Goal: Task Accomplishment & Management: Manage account settings

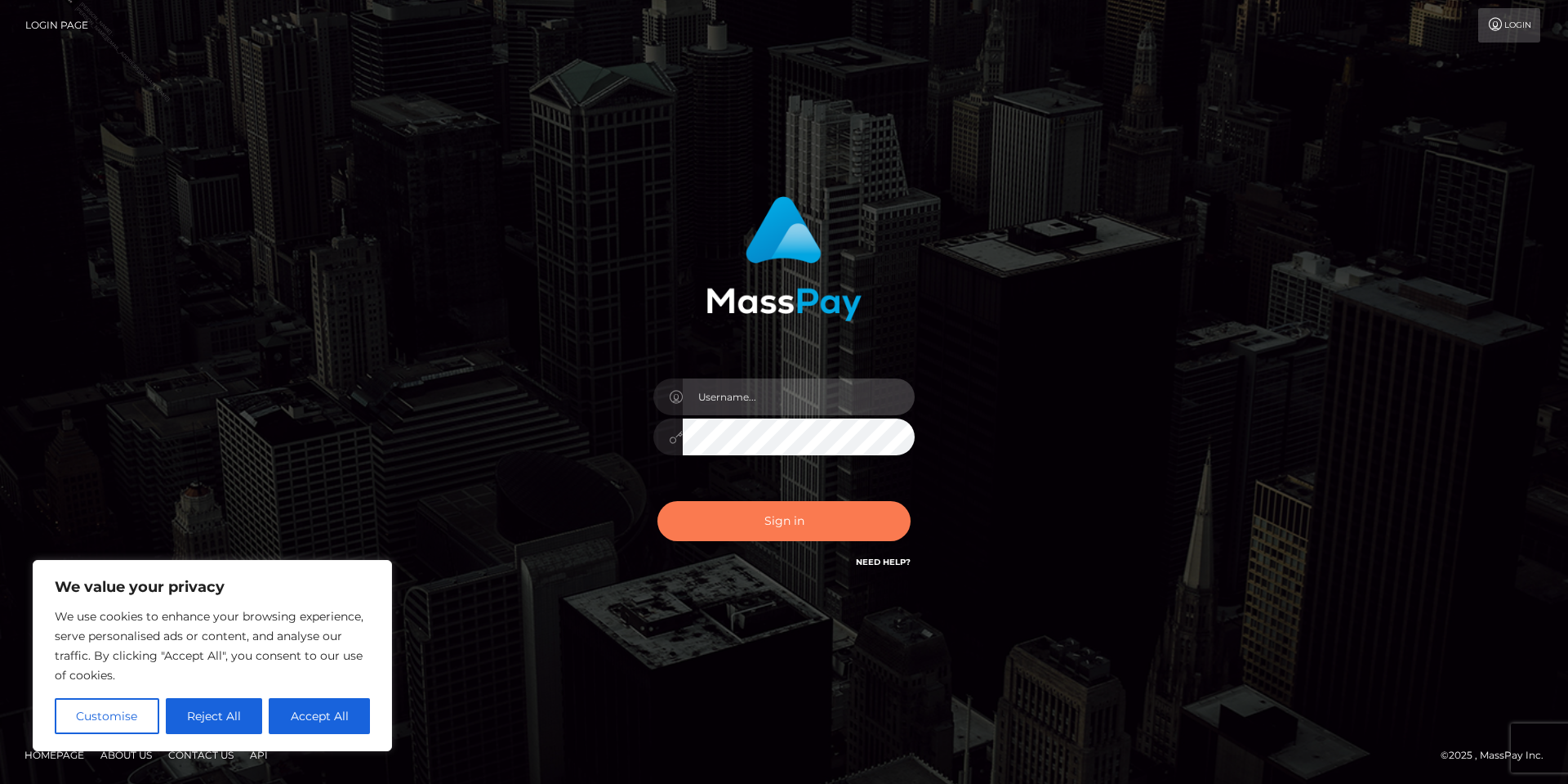
type input "[PERSON_NAME].Silversocial"
click at [765, 538] on button "Sign in" at bounding box center [784, 520] width 253 height 40
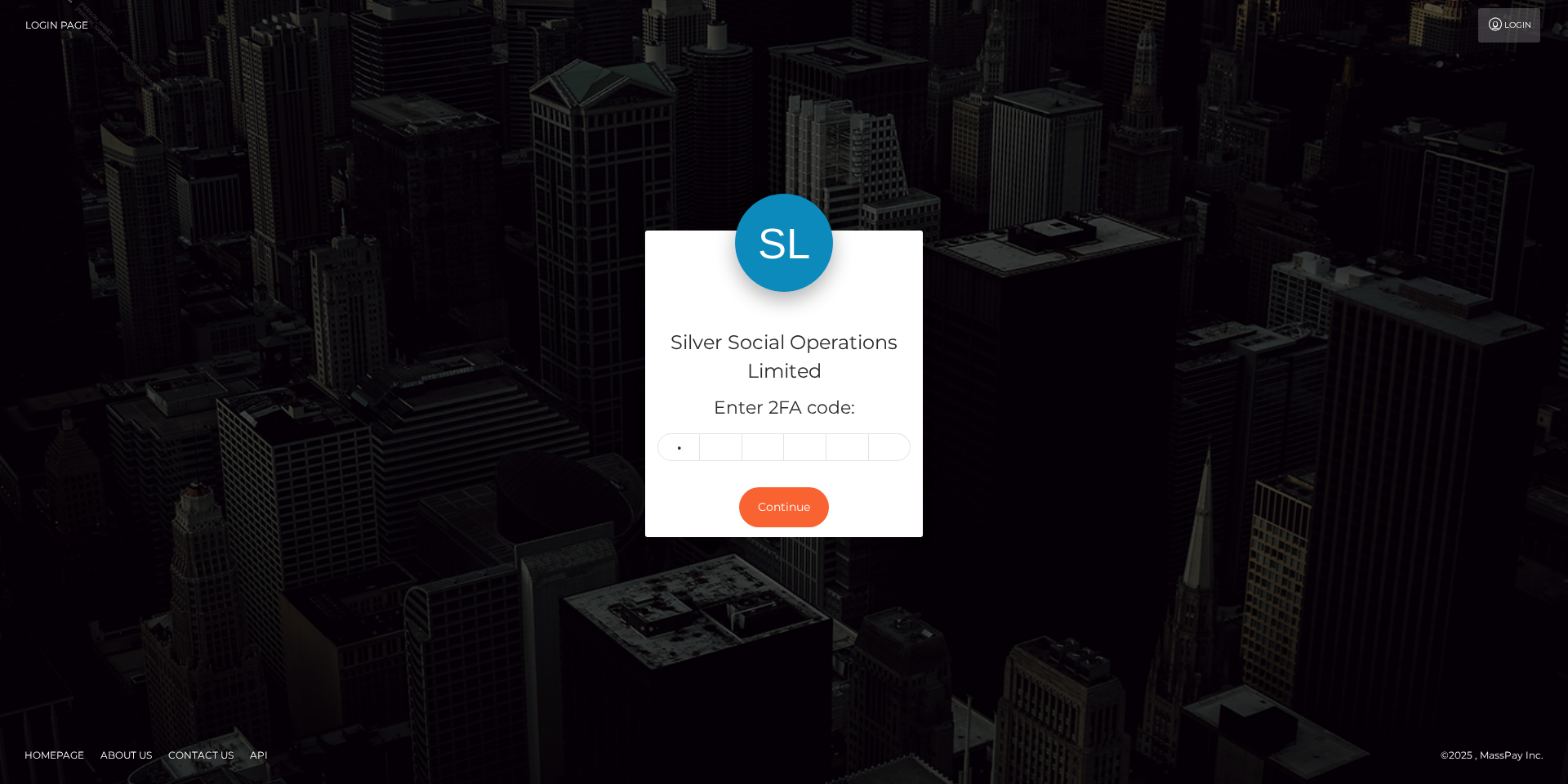
type input "3"
type input "9"
type input "0"
type input "9"
type input "1"
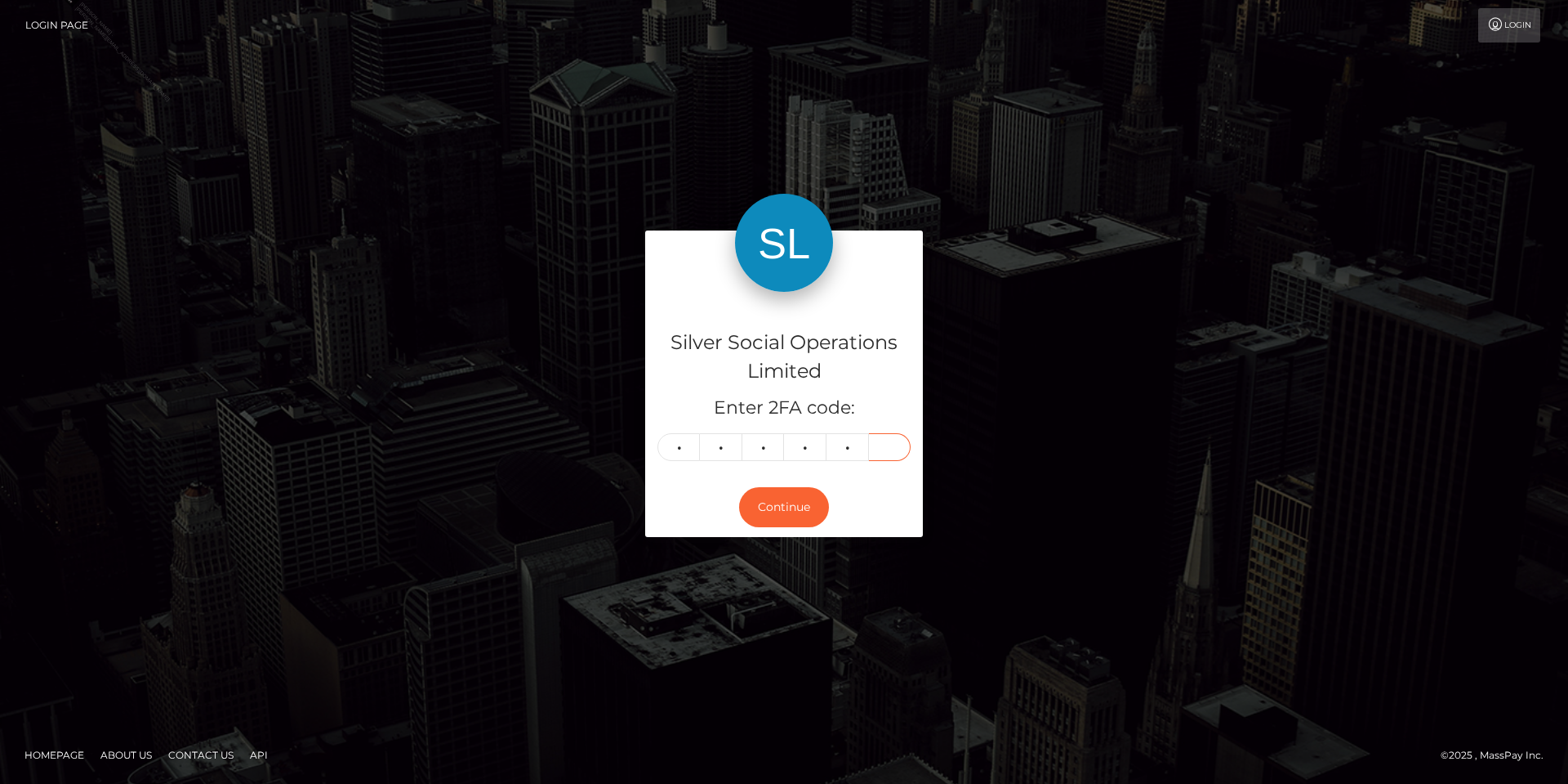
type input "6"
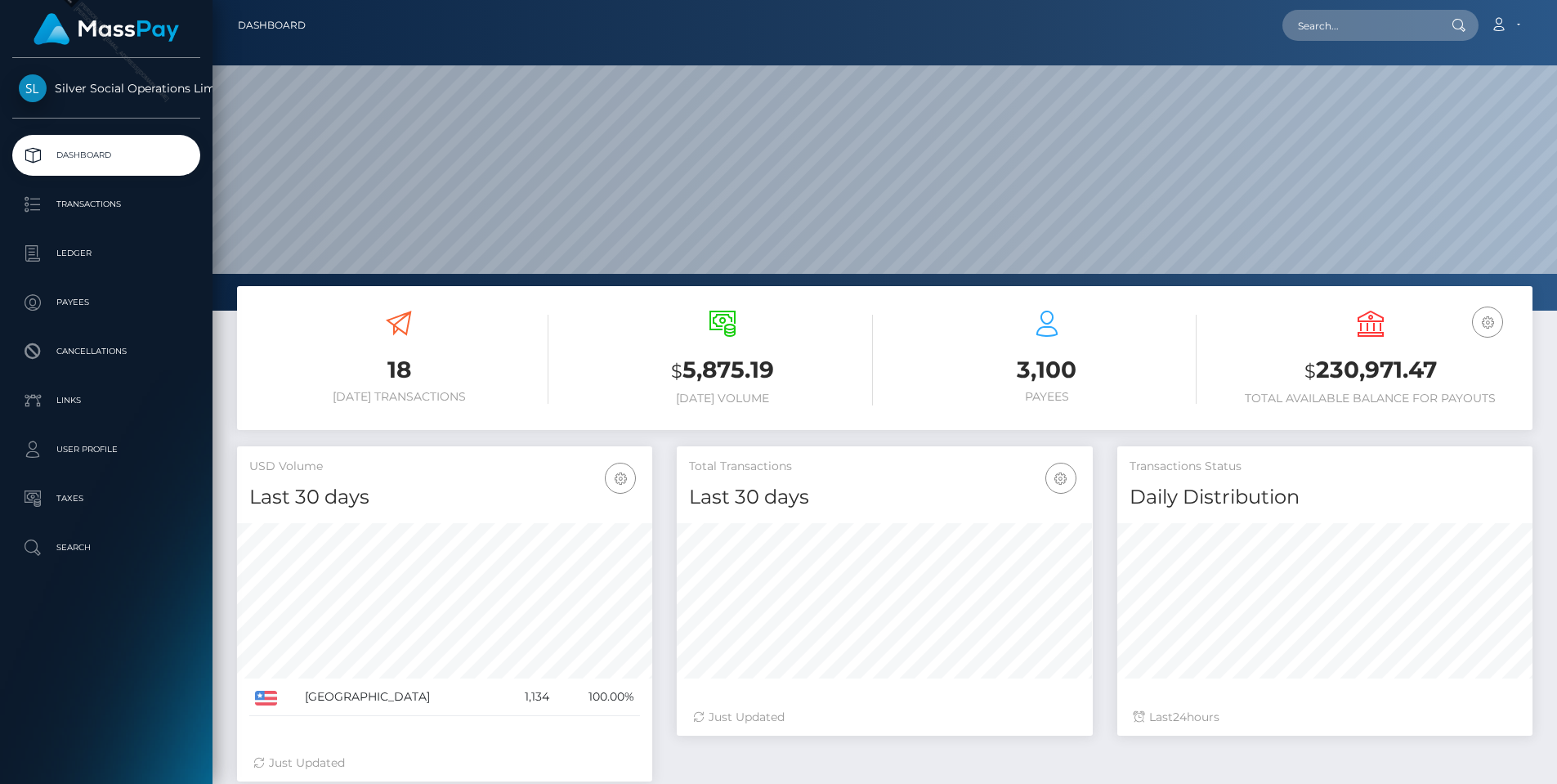
scroll to position [290, 416]
drag, startPoint x: 1393, startPoint y: 368, endPoint x: 1320, endPoint y: 366, distance: 73.0
click at [1320, 366] on h3 "$ 230,971.47" at bounding box center [1371, 371] width 299 height 33
copy h3 "230,971.47"
